Goal: Task Accomplishment & Management: Manage account settings

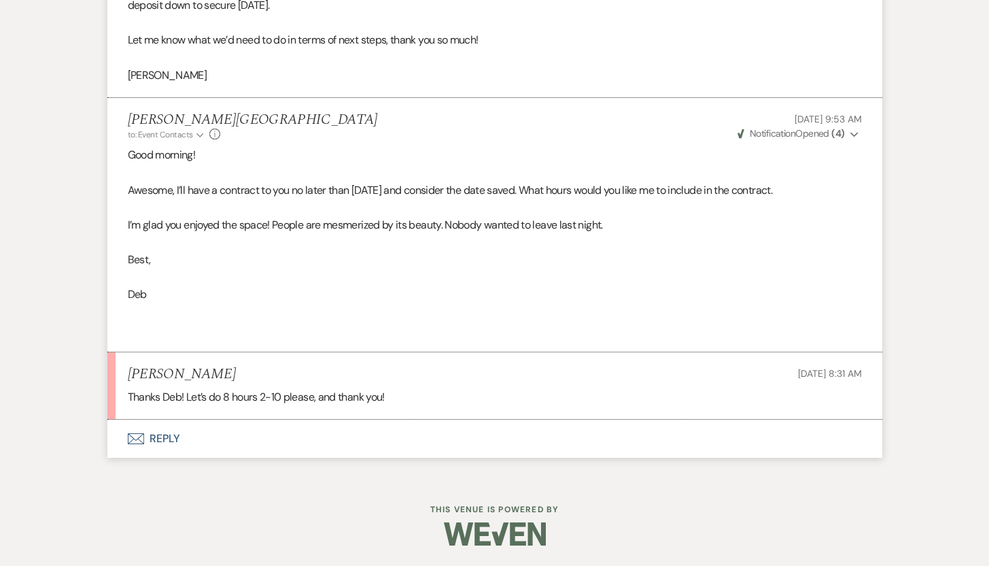
scroll to position [3012, 0]
click at [160, 440] on button "Envelope Reply" at bounding box center [494, 439] width 775 height 38
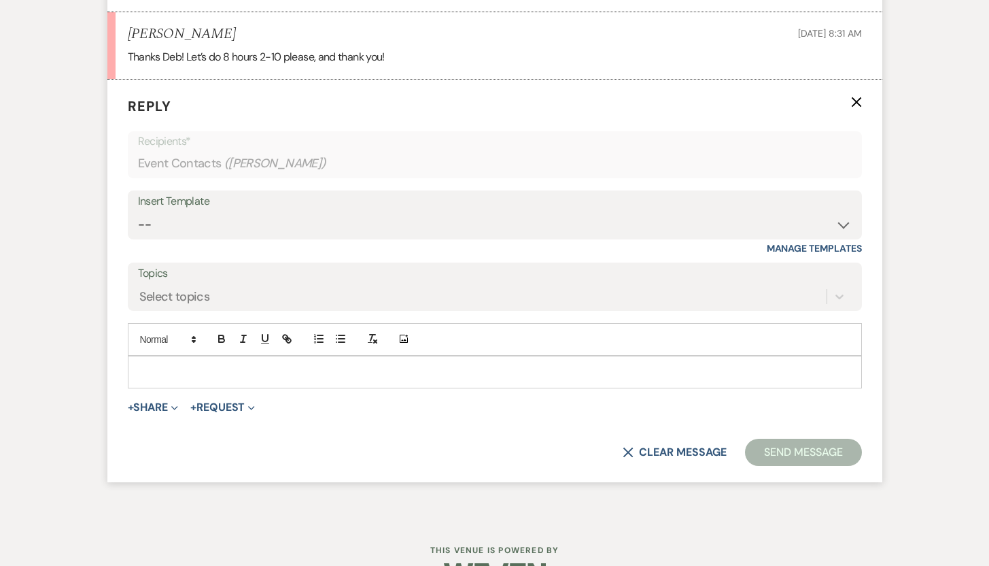
scroll to position [3392, 0]
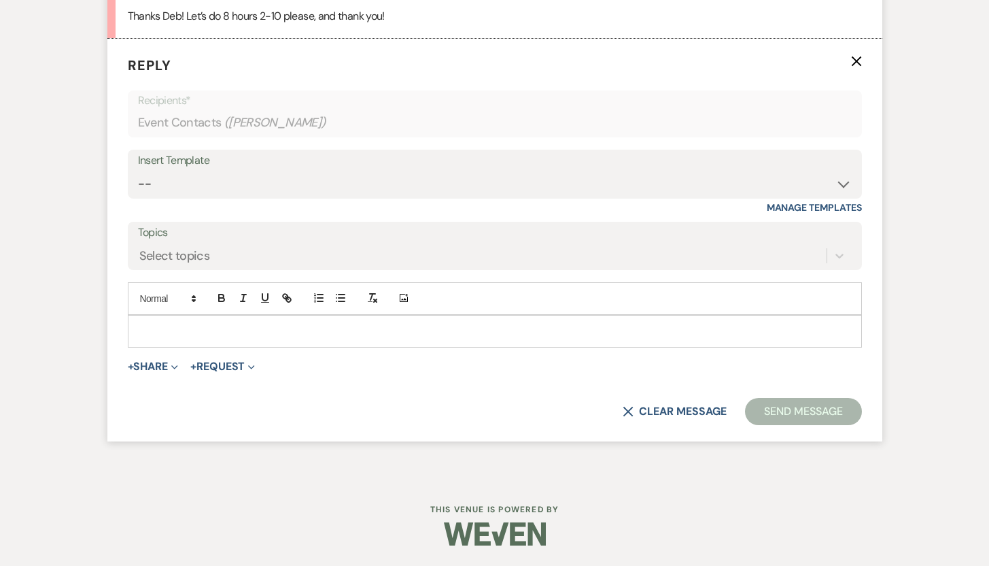
click at [374, 336] on p at bounding box center [495, 331] width 713 height 15
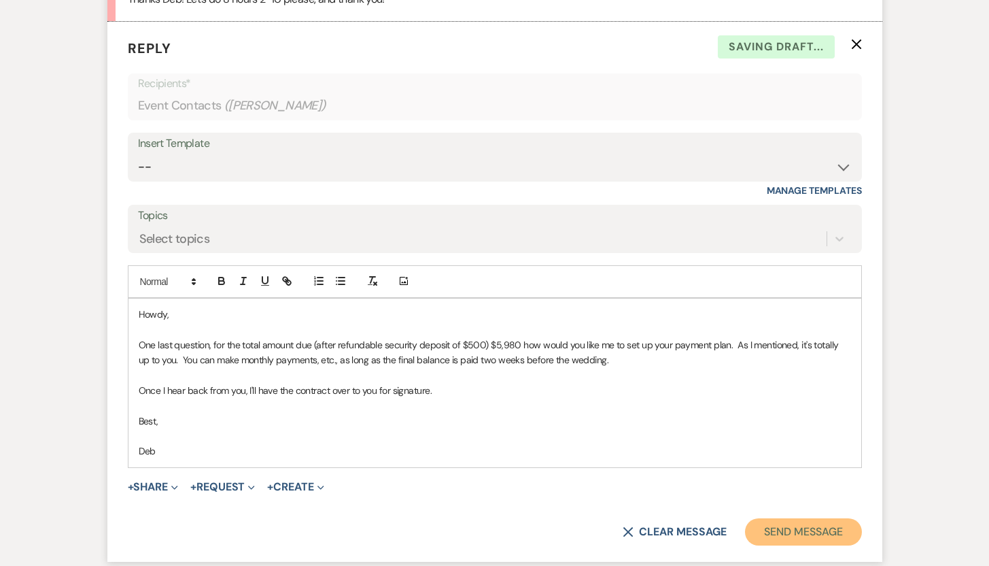
click at [807, 545] on button "Send Message" at bounding box center [803, 531] width 116 height 27
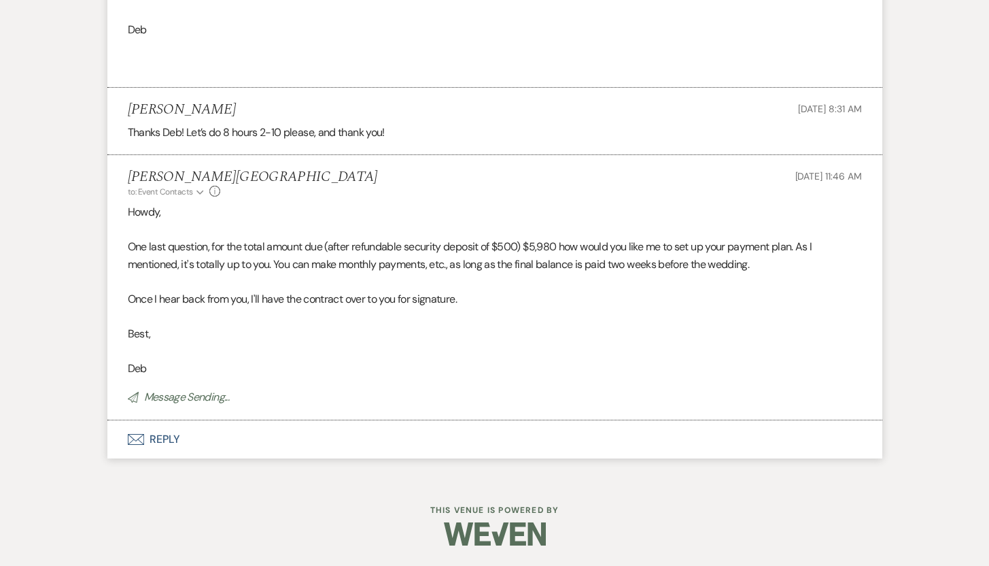
scroll to position [3276, 0]
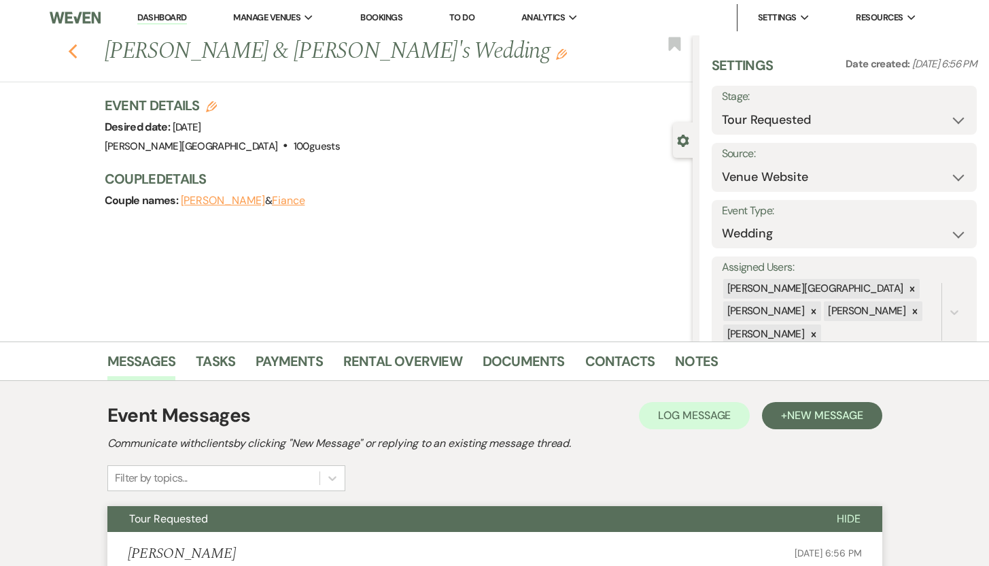
click at [78, 50] on icon "Previous" at bounding box center [73, 52] width 10 height 16
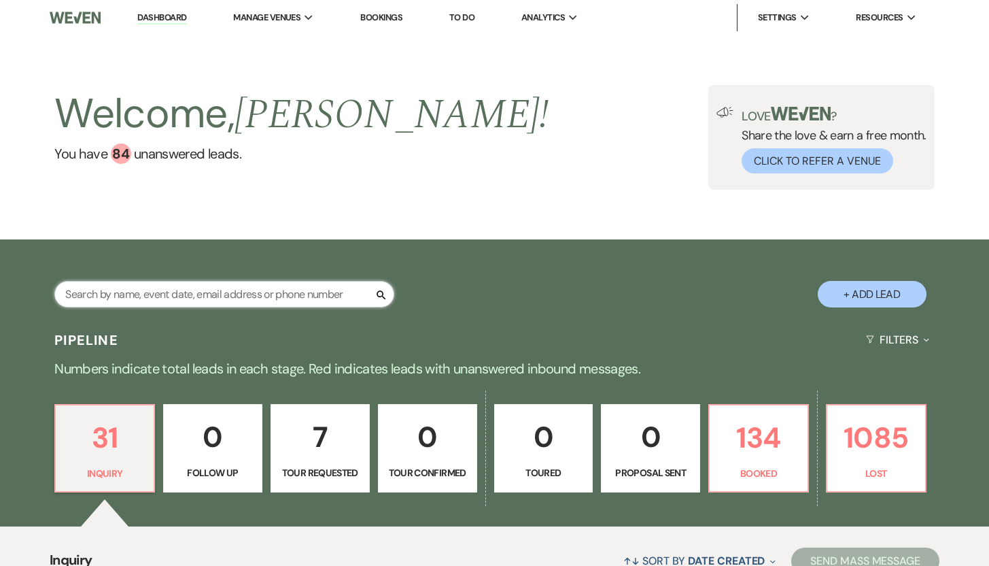
click at [98, 291] on input "text" at bounding box center [224, 294] width 340 height 27
type input "Lindsay"
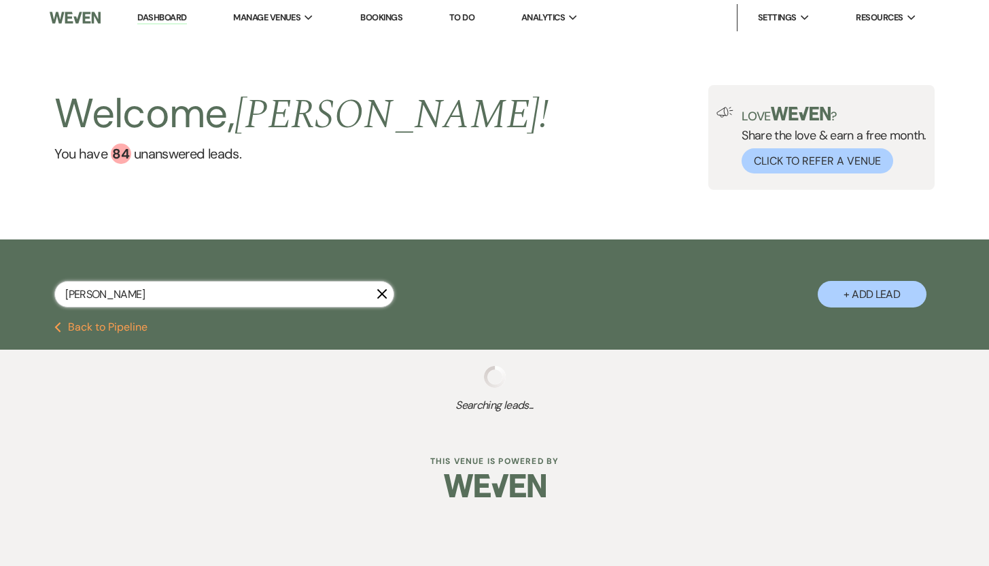
select select "2"
select select "8"
select select "5"
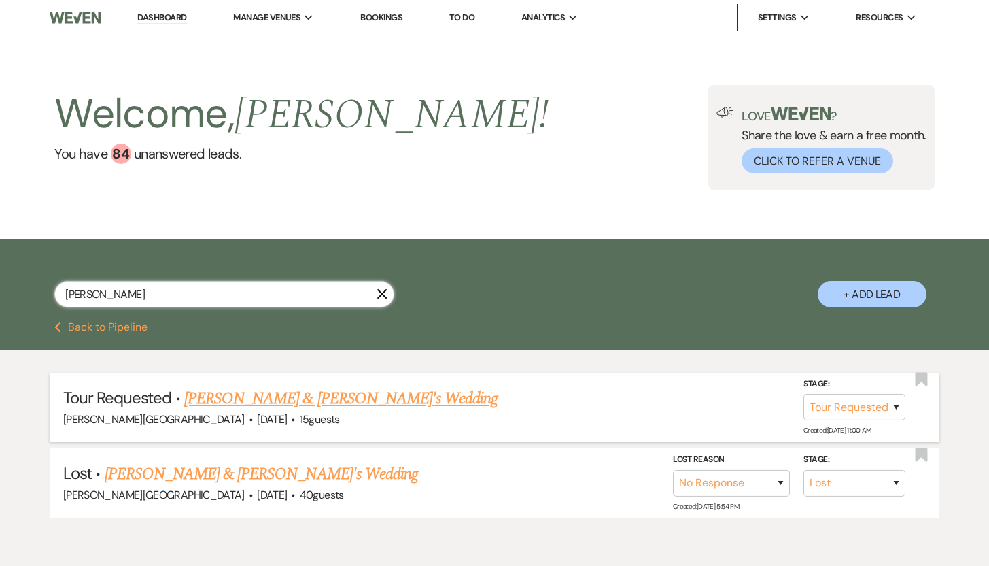
type input "Lindsay"
click at [210, 401] on link "Lindsay Day & Fiance's Wedding" at bounding box center [341, 398] width 314 height 24
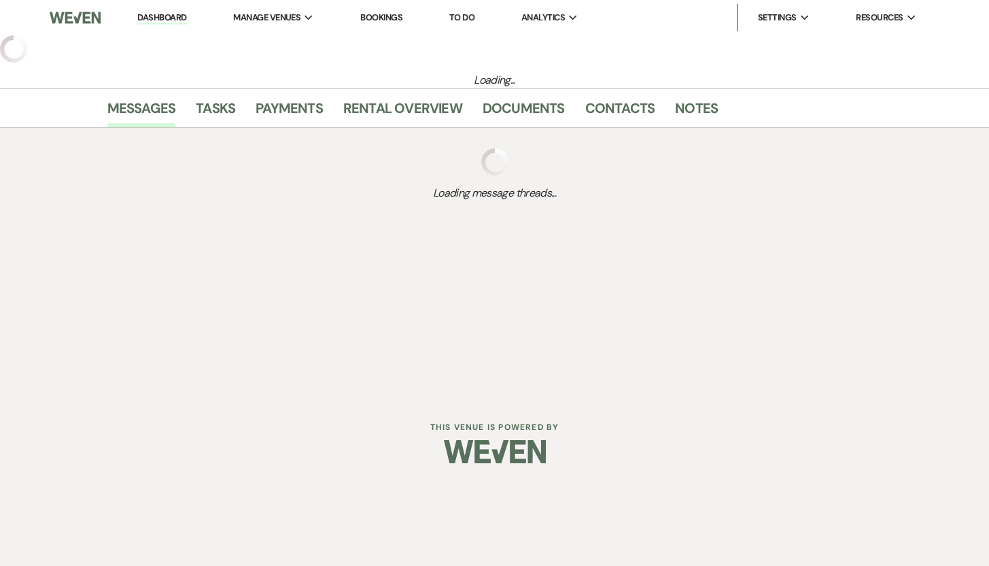
select select "2"
select select "5"
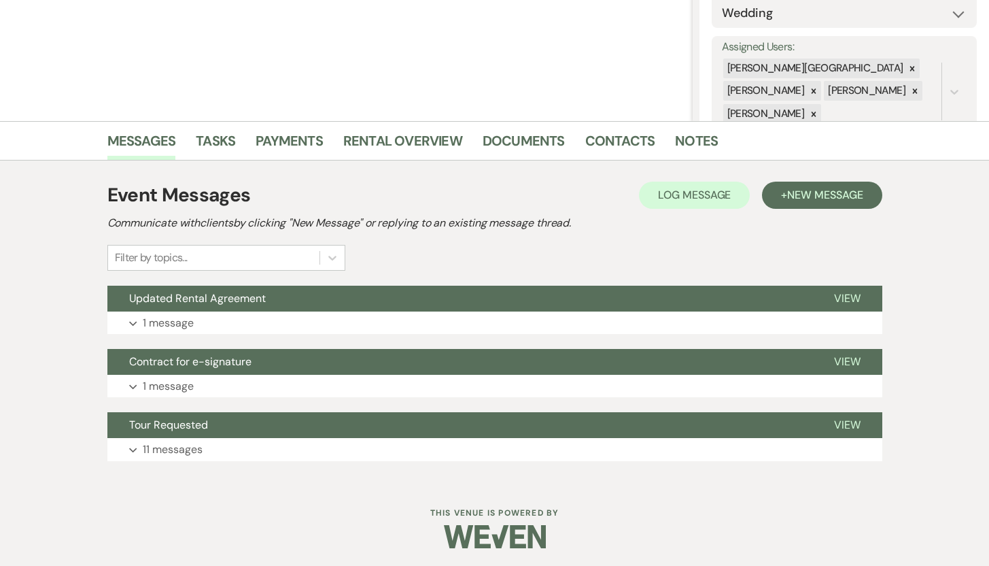
scroll to position [223, 0]
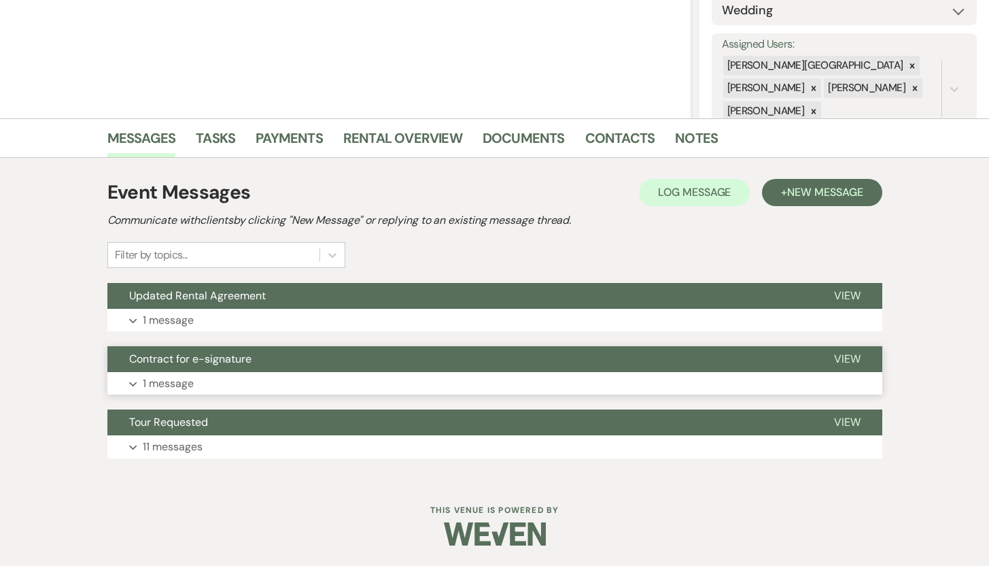
click at [161, 385] on p "1 message" at bounding box center [168, 384] width 51 height 18
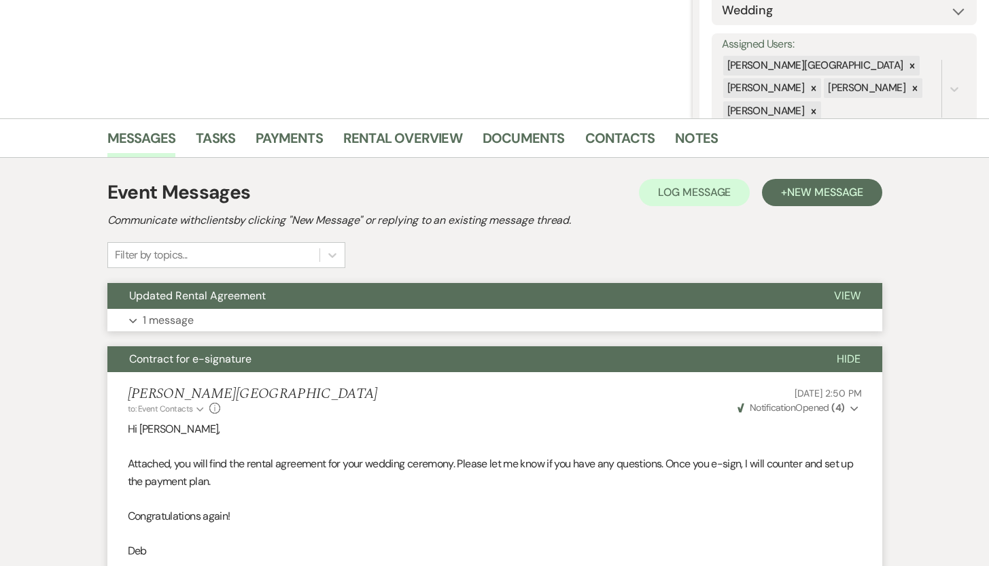
click at [160, 313] on p "1 message" at bounding box center [168, 320] width 51 height 18
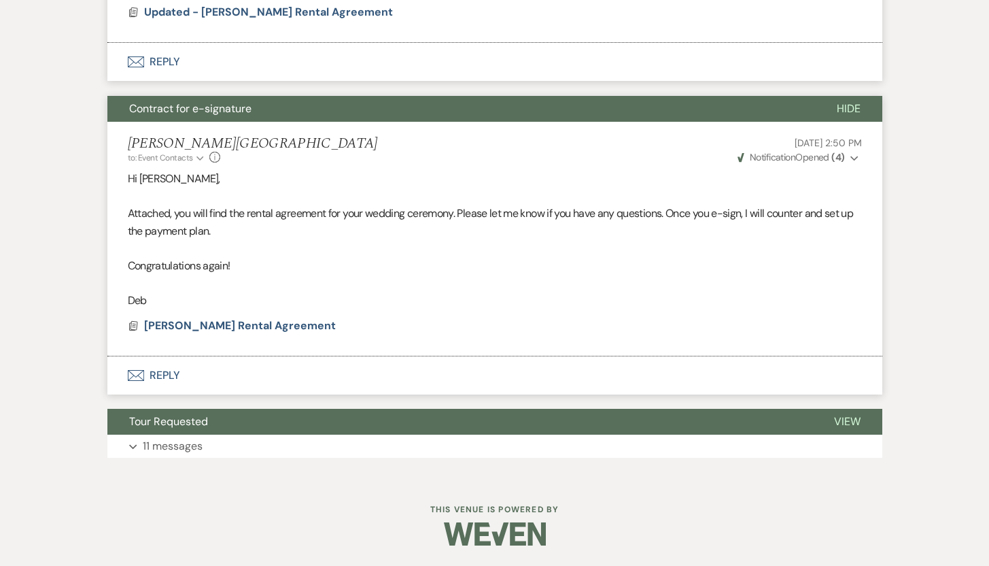
scroll to position [0, 0]
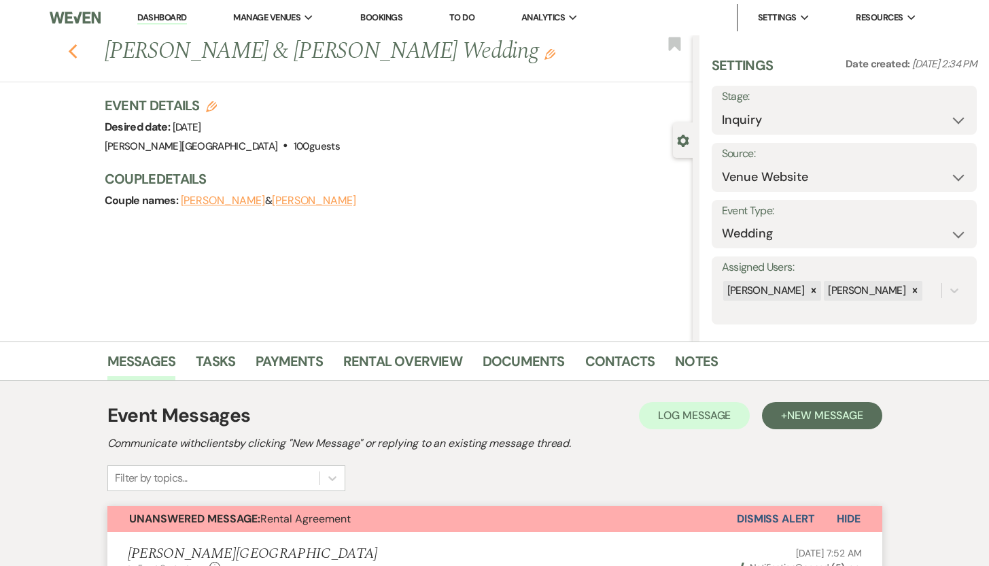
click at [77, 47] on use "button" at bounding box center [72, 51] width 9 height 15
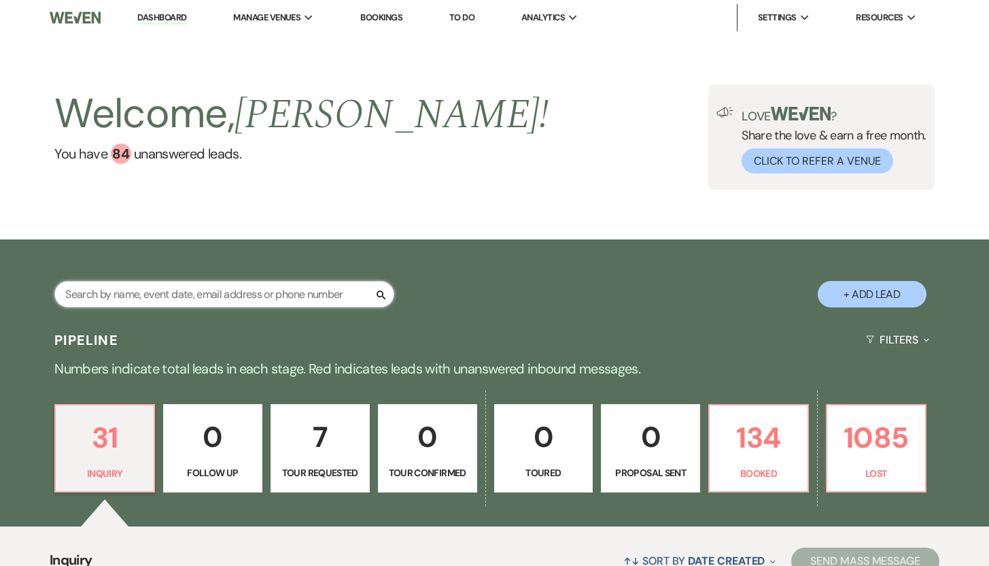
click at [154, 293] on input "text" at bounding box center [224, 294] width 340 height 27
type input "Samantha"
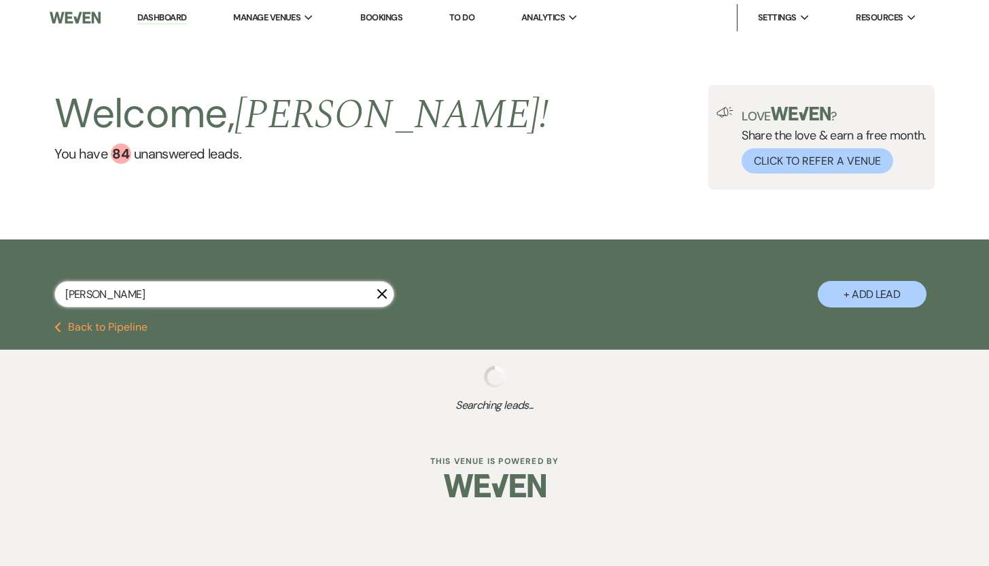
select select "8"
select select "5"
select select "8"
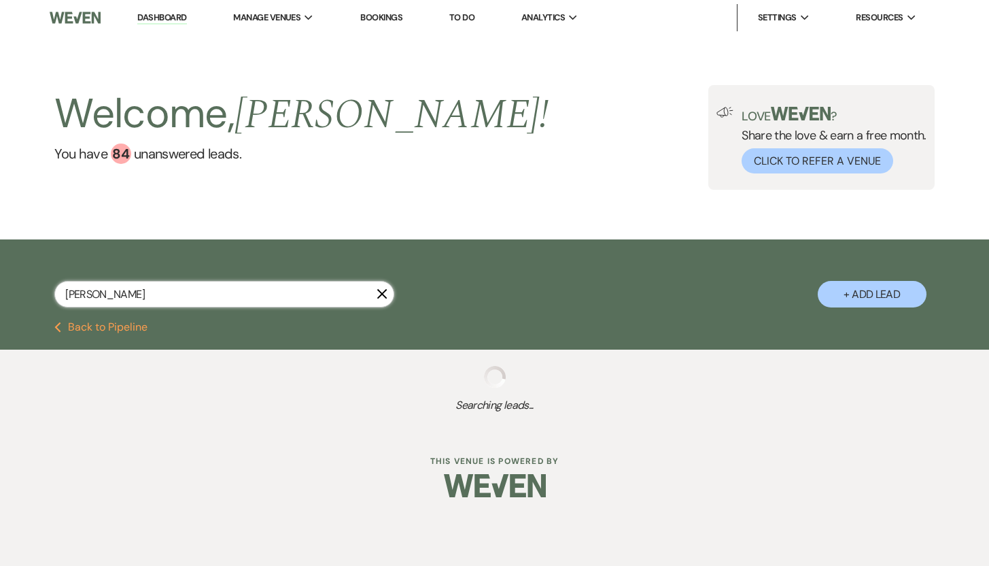
select select "8"
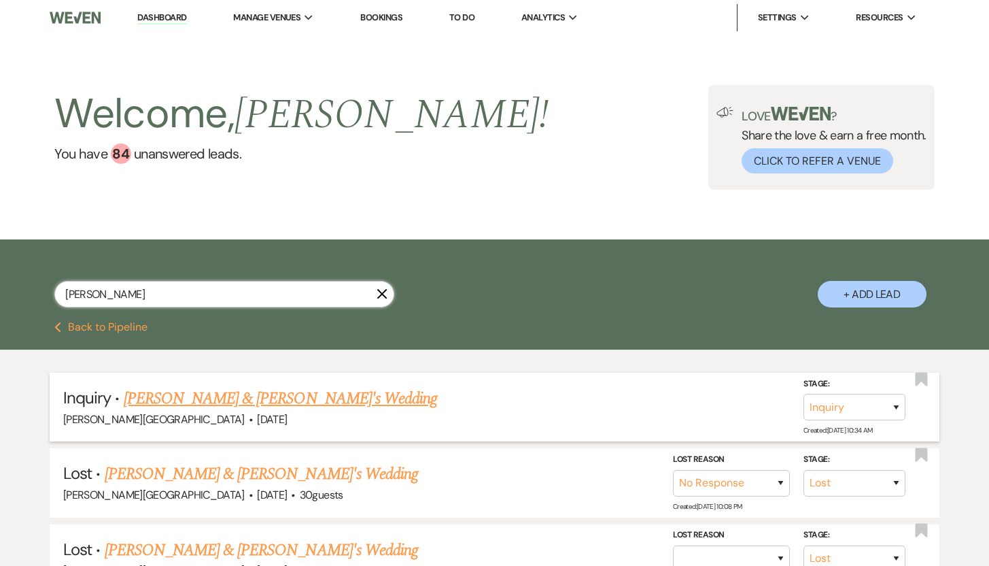
type input "Samantha"
click at [197, 403] on link "Samantha Kruger & Fiance's Wedding" at bounding box center [281, 398] width 314 height 24
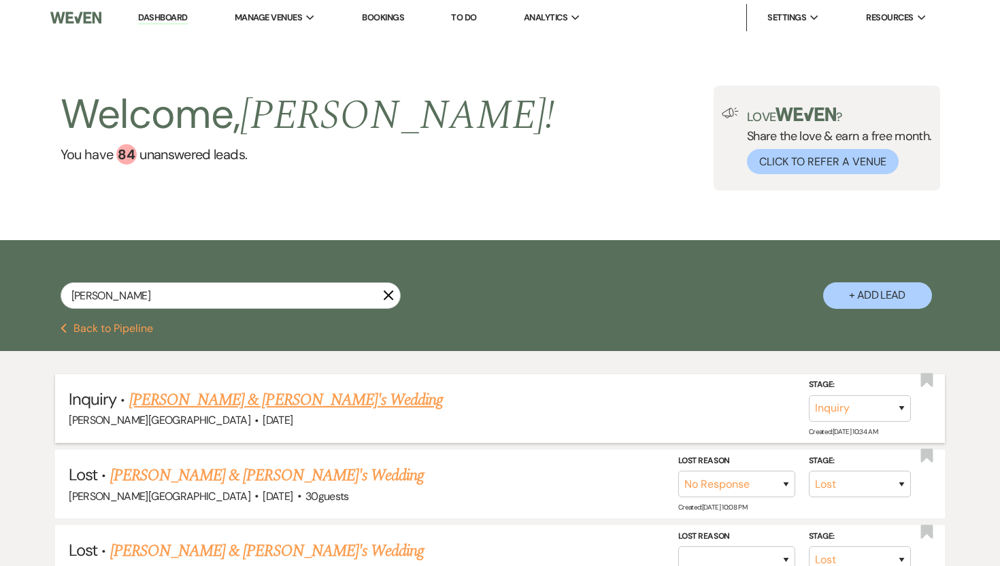
select select "5"
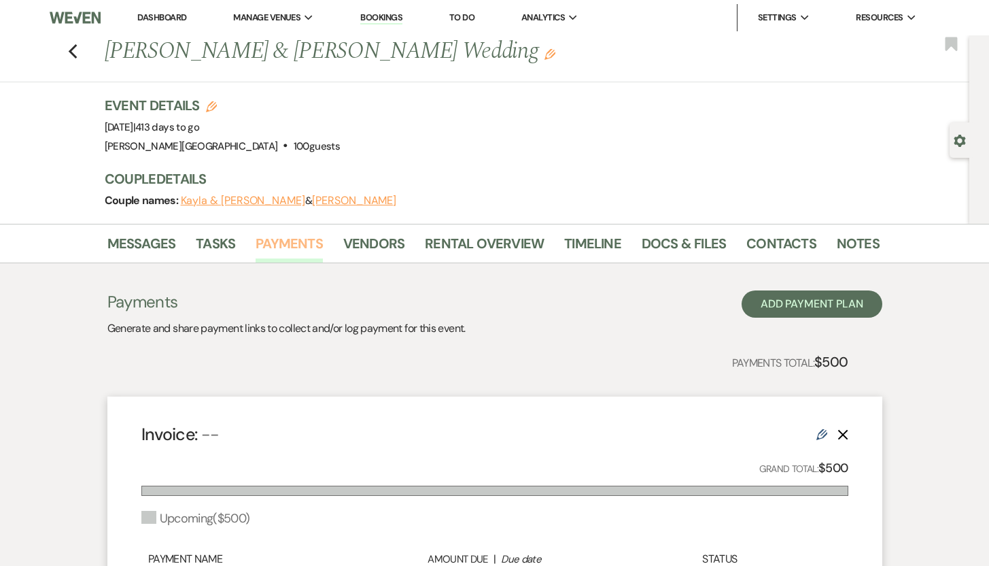
click at [271, 241] on link "Payments" at bounding box center [289, 248] width 67 height 30
